Goal: Information Seeking & Learning: Check status

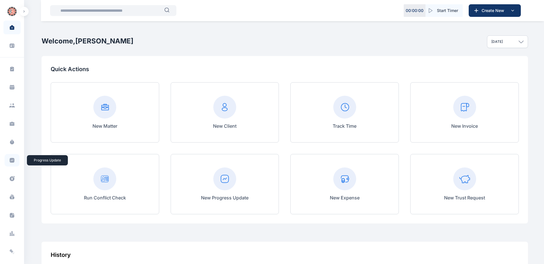
click at [11, 160] on icon at bounding box center [12, 160] width 5 height 5
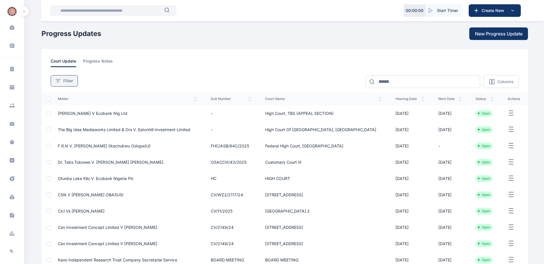
click at [65, 79] on span "Filter" at bounding box center [68, 81] width 10 height 6
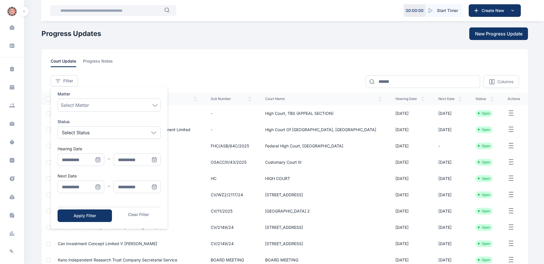
click at [98, 187] on icon "Menu" at bounding box center [98, 187] width 6 height 6
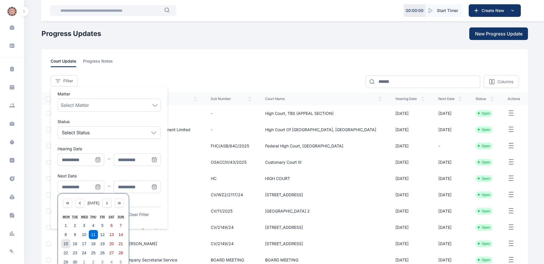
click at [66, 246] on abbr "15" at bounding box center [66, 244] width 5 height 5
type input "**********"
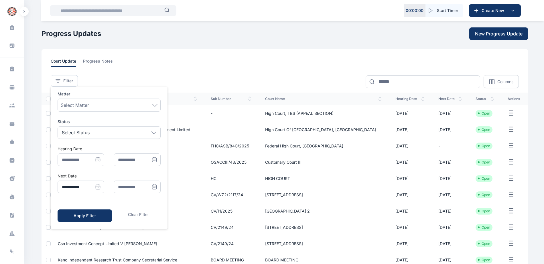
click at [150, 189] on span "Menu" at bounding box center [154, 187] width 13 height 13
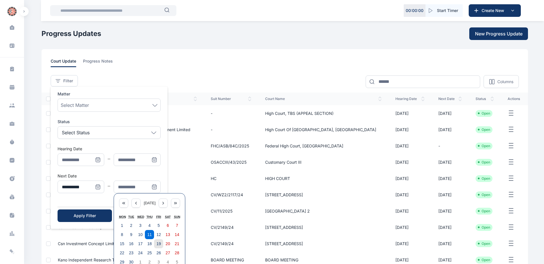
click at [157, 244] on abbr "19" at bounding box center [158, 244] width 5 height 5
type input "**********"
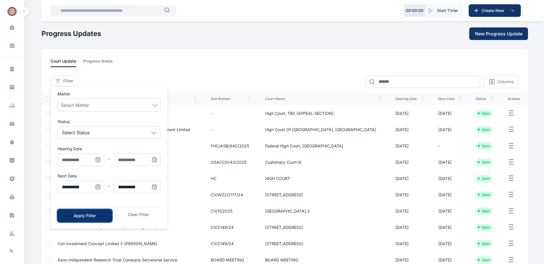
click at [83, 215] on div "Apply Filter" at bounding box center [85, 216] width 36 height 6
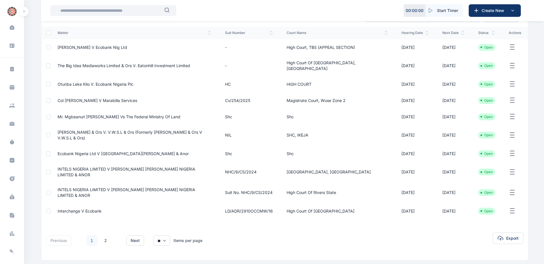
scroll to position [67, 0]
click at [108, 235] on link "2" at bounding box center [105, 240] width 11 height 11
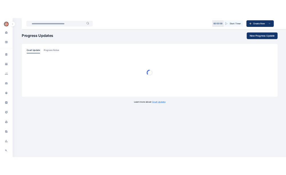
scroll to position [0, 0]
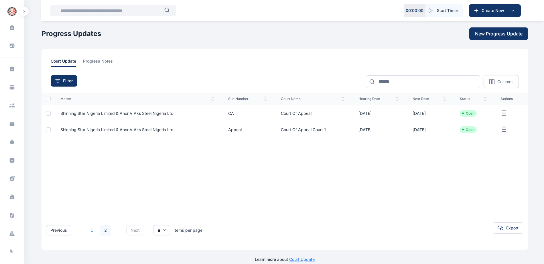
click at [91, 232] on link "1" at bounding box center [91, 230] width 11 height 11
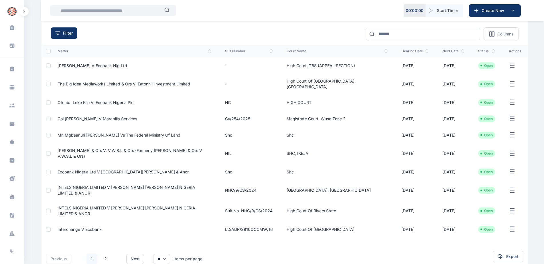
scroll to position [67, 0]
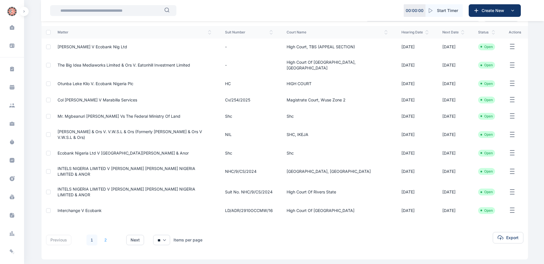
click at [103, 235] on link "2" at bounding box center [105, 240] width 11 height 11
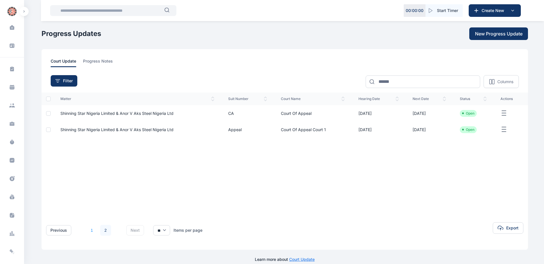
click at [90, 234] on link "1" at bounding box center [91, 230] width 11 height 11
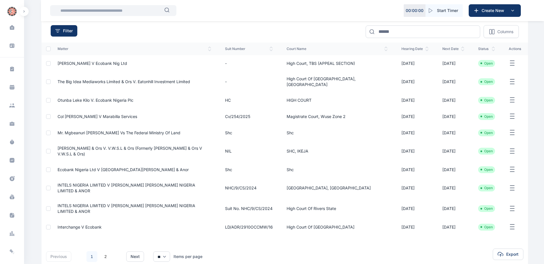
scroll to position [57, 0]
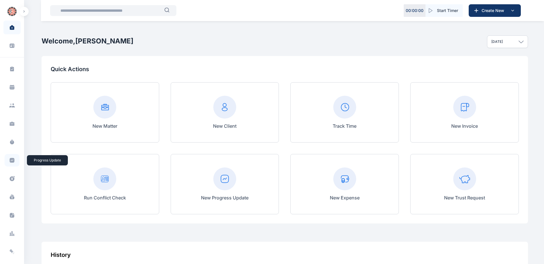
click at [14, 163] on span at bounding box center [12, 160] width 15 height 13
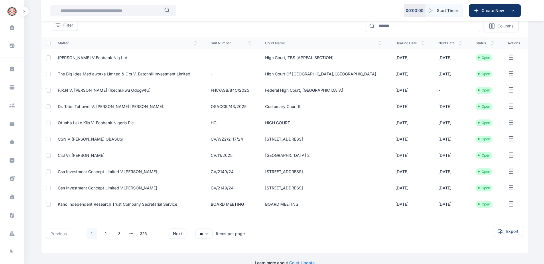
scroll to position [67, 0]
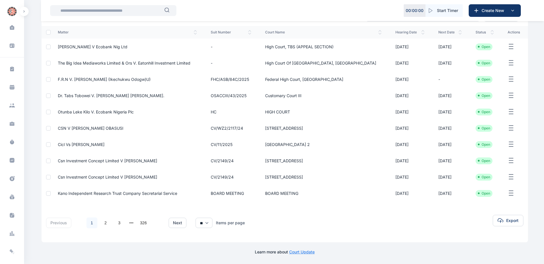
click at [115, 95] on span "Dr. Tabs Tobowei v. [PERSON_NAME] [PERSON_NAME]." at bounding box center [111, 95] width 106 height 5
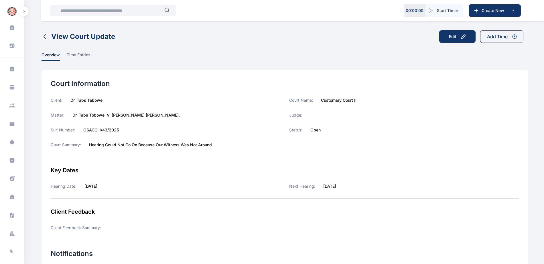
click at [46, 38] on icon "button" at bounding box center [44, 36] width 7 height 7
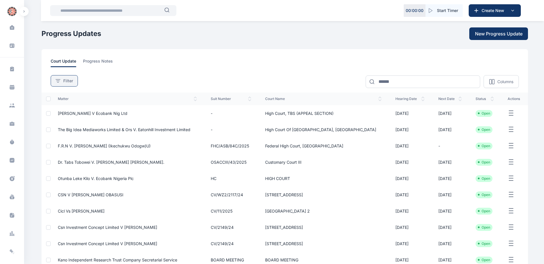
click at [75, 80] on button "Filter" at bounding box center [64, 80] width 27 height 11
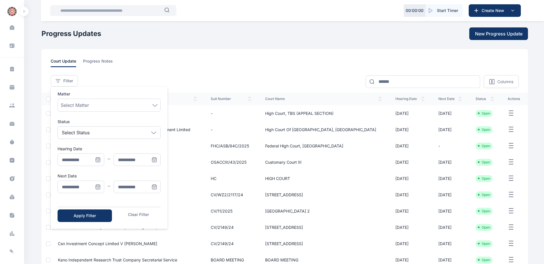
click at [96, 189] on icon "Menu" at bounding box center [98, 187] width 6 height 6
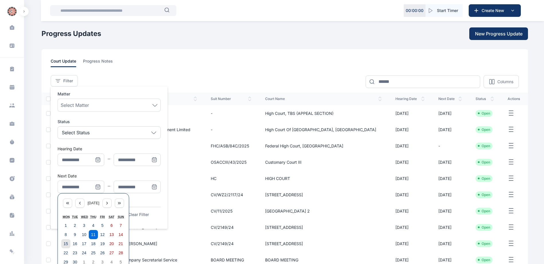
click at [66, 242] on abbr "15" at bounding box center [66, 244] width 5 height 5
type input "**********"
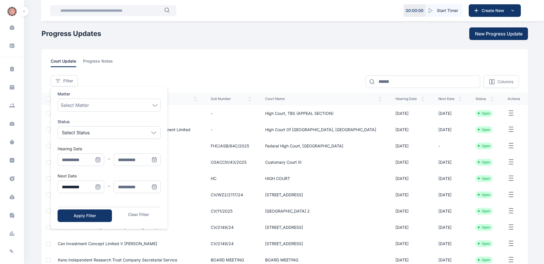
click at [154, 189] on icon "Menu" at bounding box center [154, 187] width 6 height 6
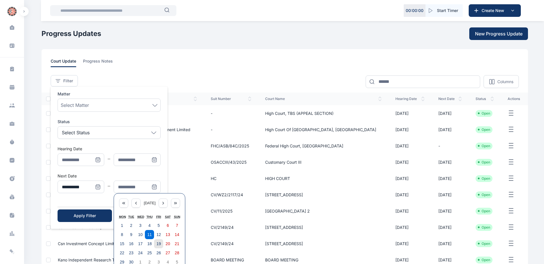
click at [157, 245] on abbr "19" at bounding box center [158, 244] width 5 height 5
type input "**********"
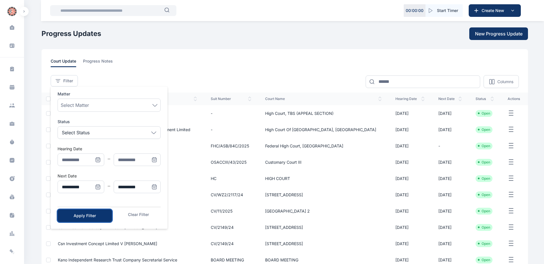
click at [94, 213] on div "Apply Filter" at bounding box center [85, 216] width 36 height 6
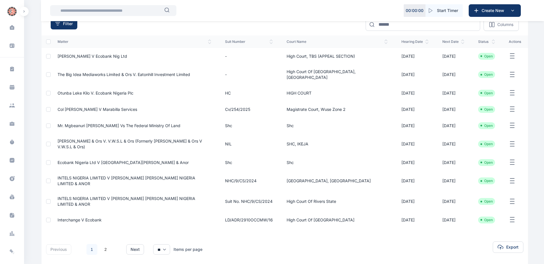
scroll to position [67, 0]
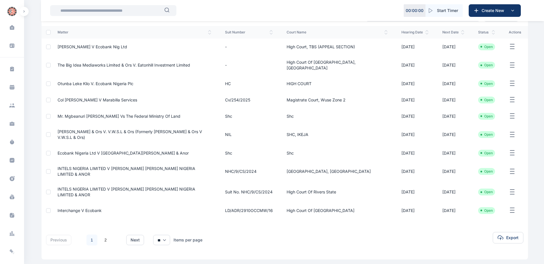
click at [82, 82] on td "Otunba Leke Kilo V. Ecobank Nigeria Plc" at bounding box center [134, 84] width 167 height 16
click at [84, 81] on span "Otunba Leke Kilo V. Ecobank Nigeria Plc" at bounding box center [96, 83] width 76 height 5
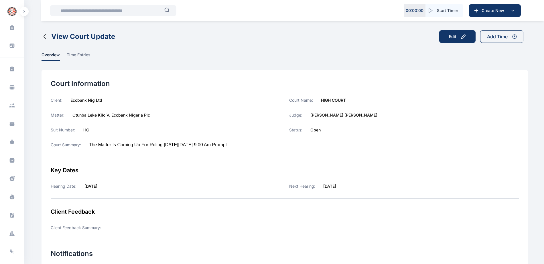
click at [42, 35] on icon "button" at bounding box center [44, 36] width 7 height 7
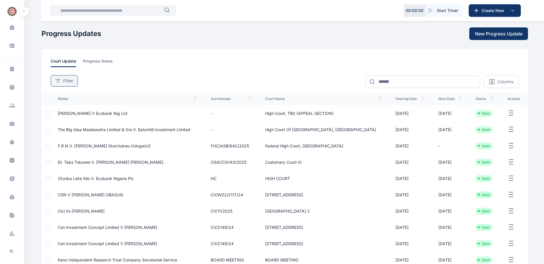
click at [59, 84] on button "Filter" at bounding box center [64, 80] width 27 height 11
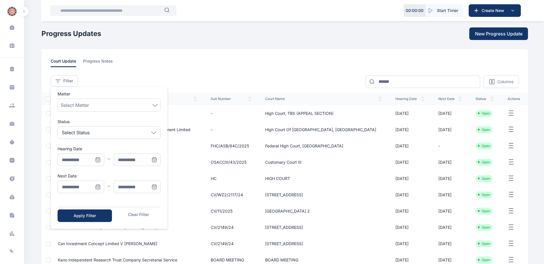
click at [97, 191] on span "Menu" at bounding box center [98, 187] width 13 height 13
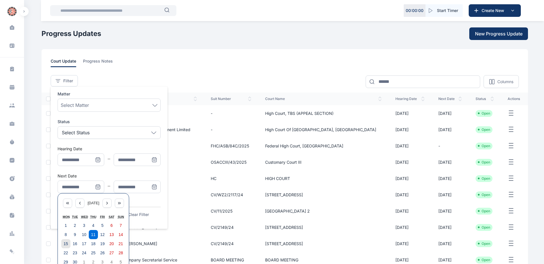
click at [66, 245] on abbr "15" at bounding box center [66, 244] width 5 height 5
type input "**********"
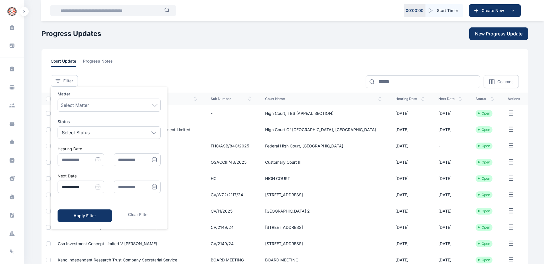
click at [155, 189] on icon "Menu" at bounding box center [154, 187] width 4 height 4
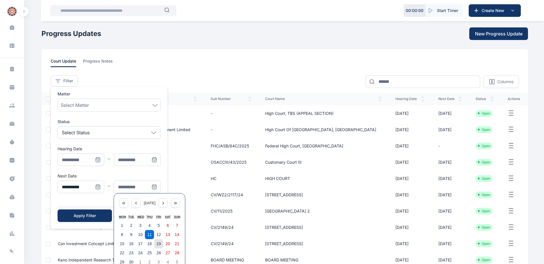
click at [157, 246] on abbr "19" at bounding box center [158, 244] width 5 height 5
type input "**********"
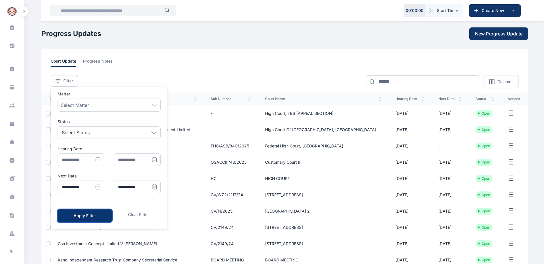
click at [79, 219] on button "Apply Filter" at bounding box center [85, 216] width 54 height 13
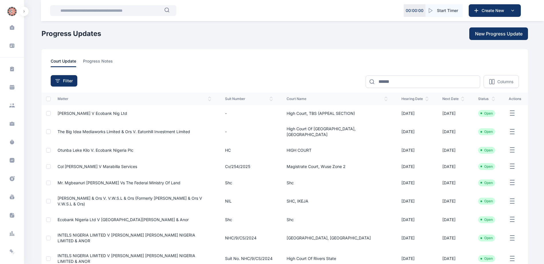
click at [488, 130] on ul "Open" at bounding box center [486, 131] width 17 height 7
click at [446, 130] on td "[DATE]" at bounding box center [453, 132] width 36 height 21
click at [480, 130] on li "Open" at bounding box center [486, 132] width 12 height 5
click at [167, 129] on span "The Big Idea Mediaworks Limited & Ors V. Eatonhill Investment Limited" at bounding box center [124, 131] width 132 height 5
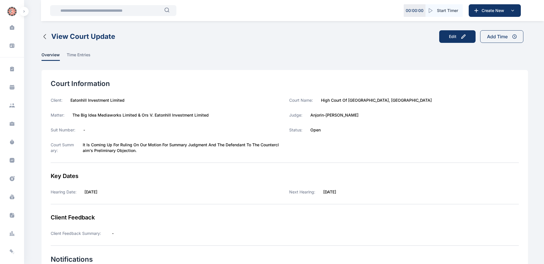
click at [46, 36] on icon "button" at bounding box center [44, 36] width 7 height 7
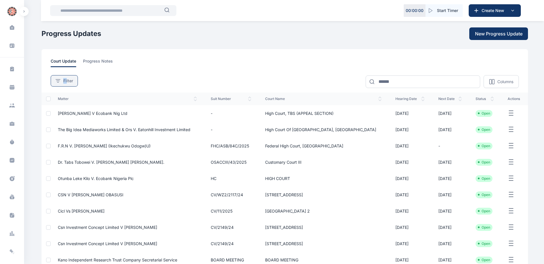
click at [67, 77] on div "**********" at bounding box center [285, 77] width 468 height 21
drag, startPoint x: 67, startPoint y: 77, endPoint x: 68, endPoint y: 82, distance: 5.2
click at [68, 82] on span "Filter" at bounding box center [68, 81] width 10 height 6
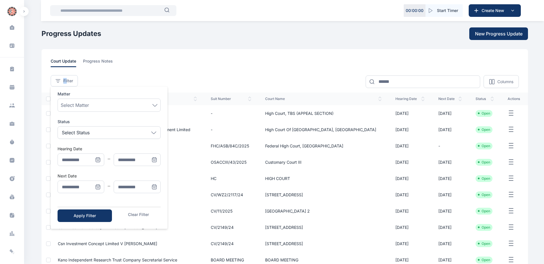
click at [100, 187] on icon "Menu" at bounding box center [98, 187] width 6 height 6
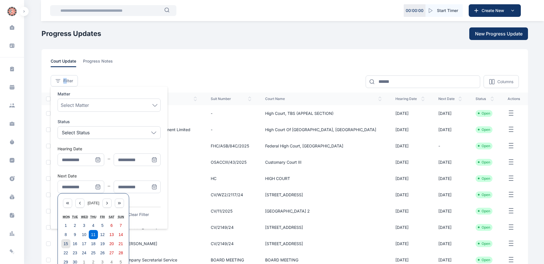
click at [66, 244] on abbr "15" at bounding box center [66, 244] width 5 height 5
type input "**********"
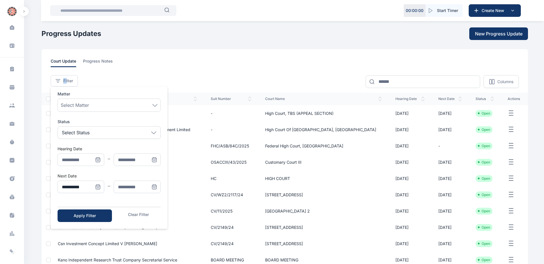
click at [153, 189] on icon "Menu" at bounding box center [154, 187] width 6 height 6
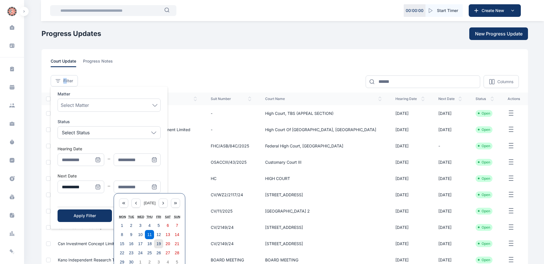
click at [158, 245] on abbr "19" at bounding box center [158, 244] width 5 height 5
type input "**********"
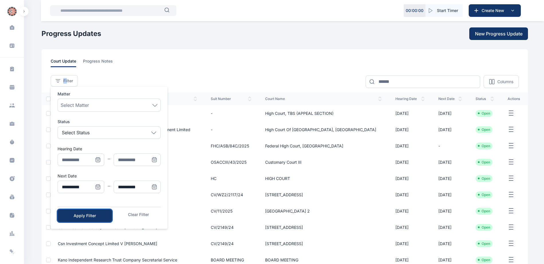
click at [96, 217] on div "Apply Filter" at bounding box center [85, 216] width 36 height 6
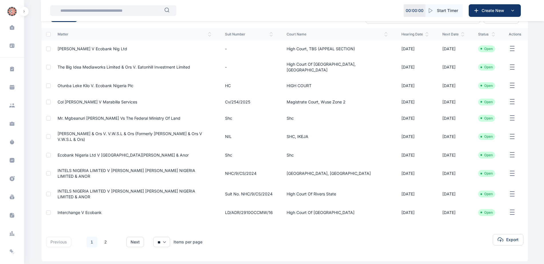
scroll to position [67, 0]
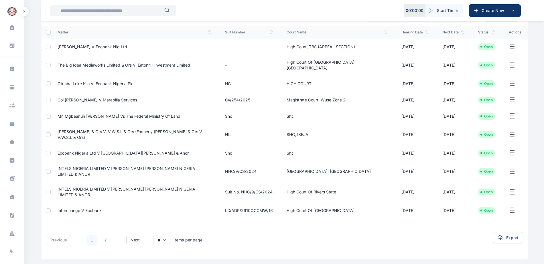
click at [106, 235] on link "2" at bounding box center [105, 240] width 11 height 11
